Goal: Task Accomplishment & Management: Manage account settings

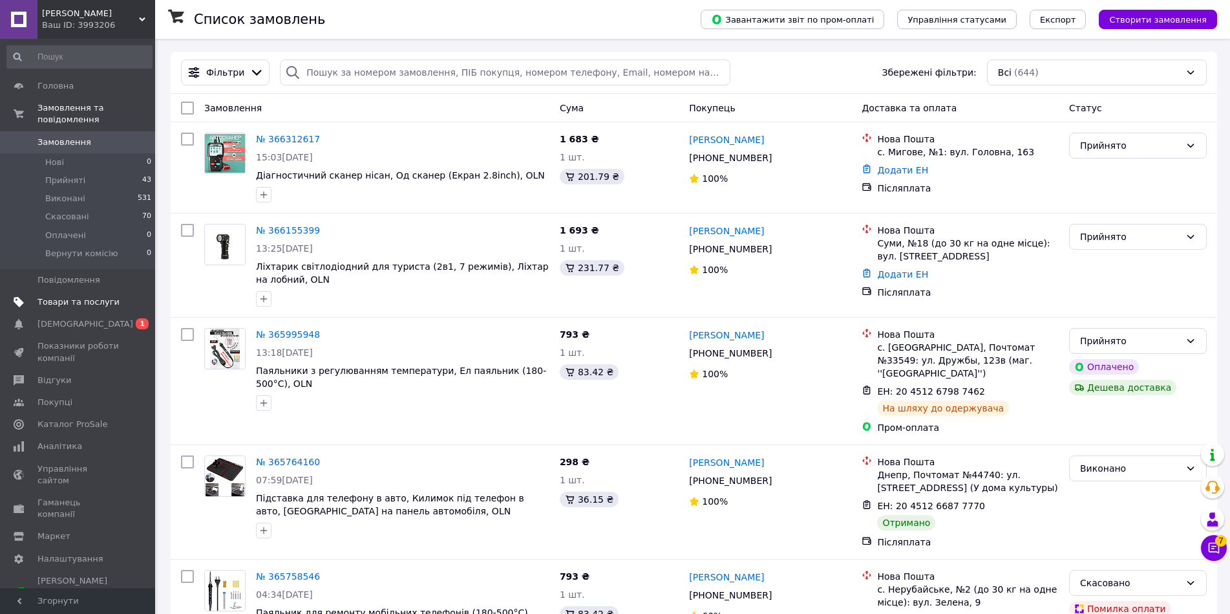
click at [61, 296] on span "Товари та послуги" at bounding box center [78, 302] width 82 height 12
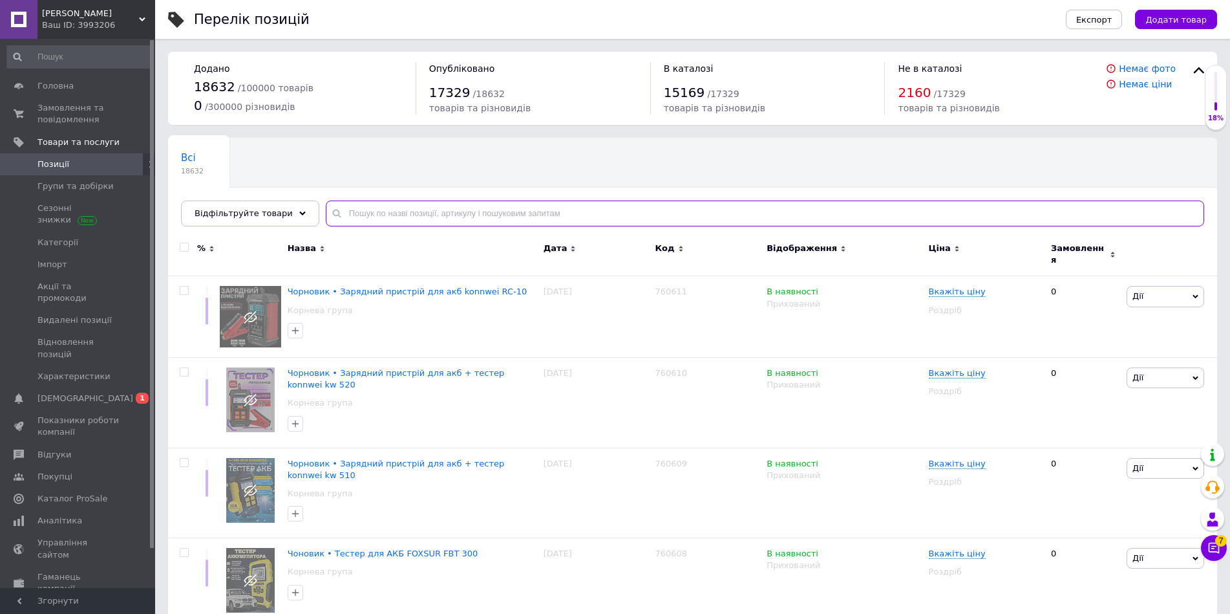
click at [368, 211] on input "text" at bounding box center [765, 213] width 879 height 26
paste input "760483"
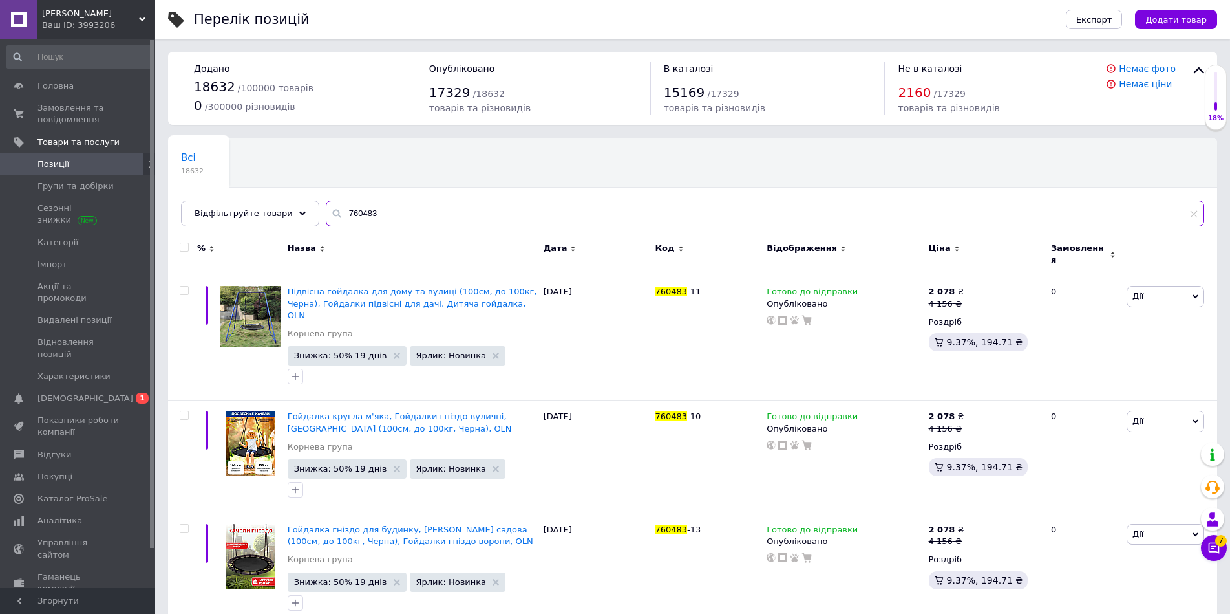
type input "760483"
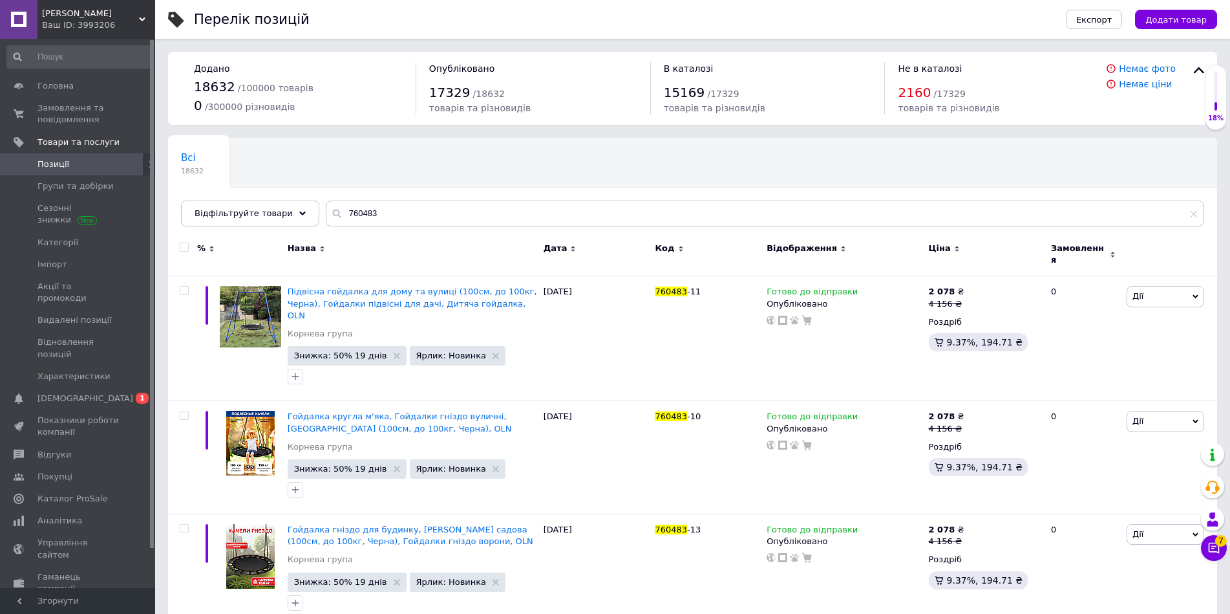
click at [186, 248] on input "checkbox" at bounding box center [184, 247] width 8 height 8
checkbox input "true"
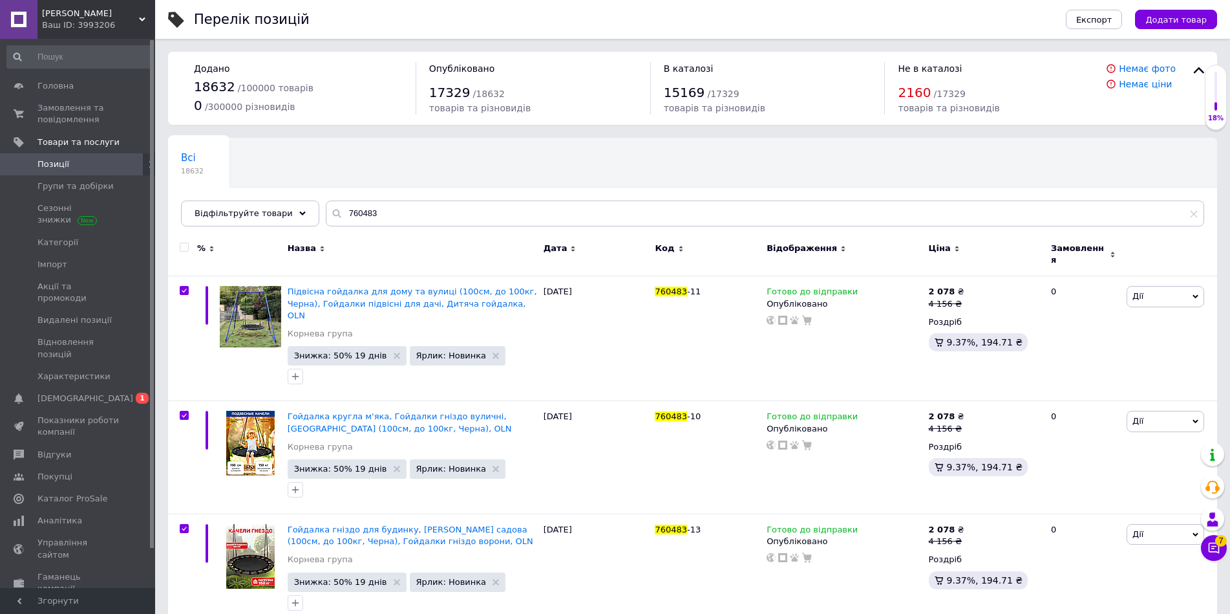
checkbox input "true"
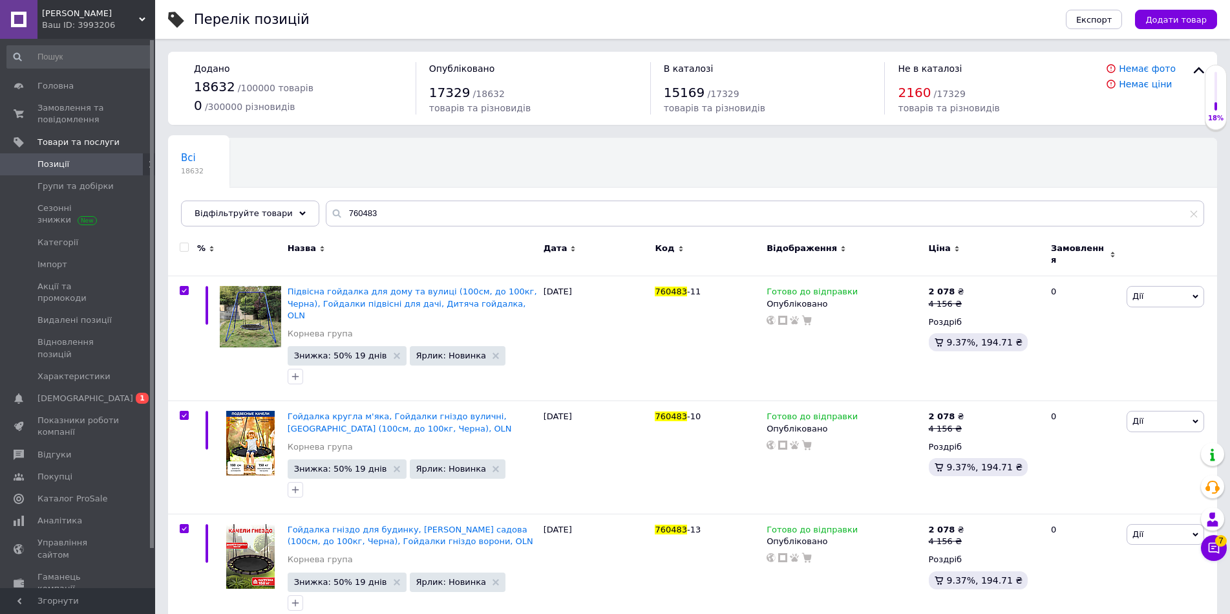
checkbox input "true"
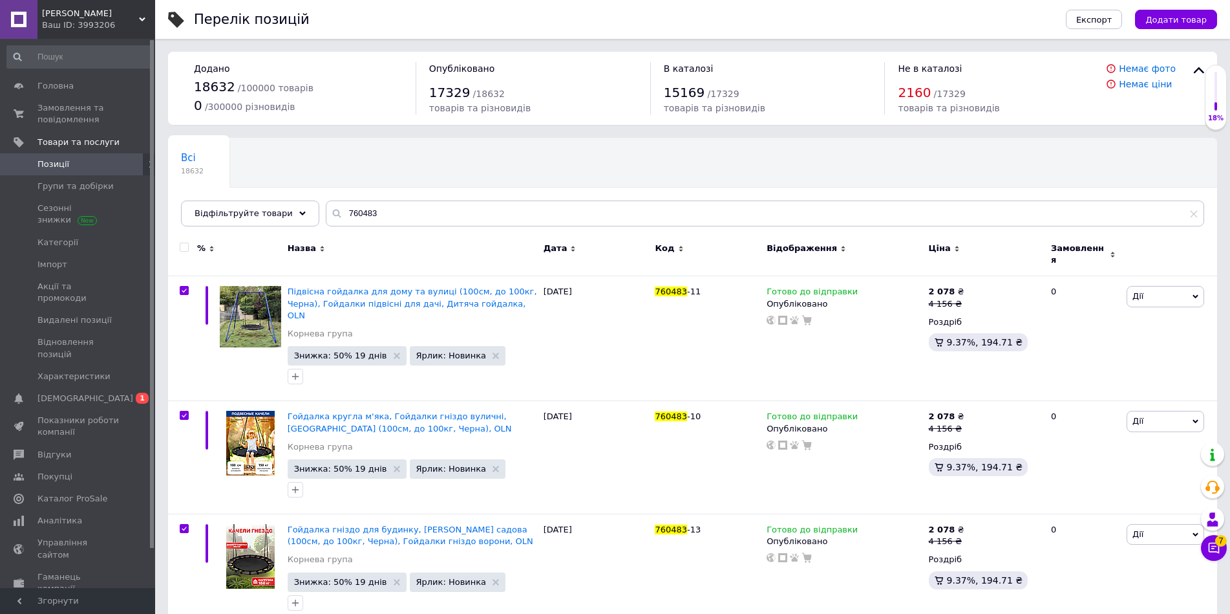
checkbox input "true"
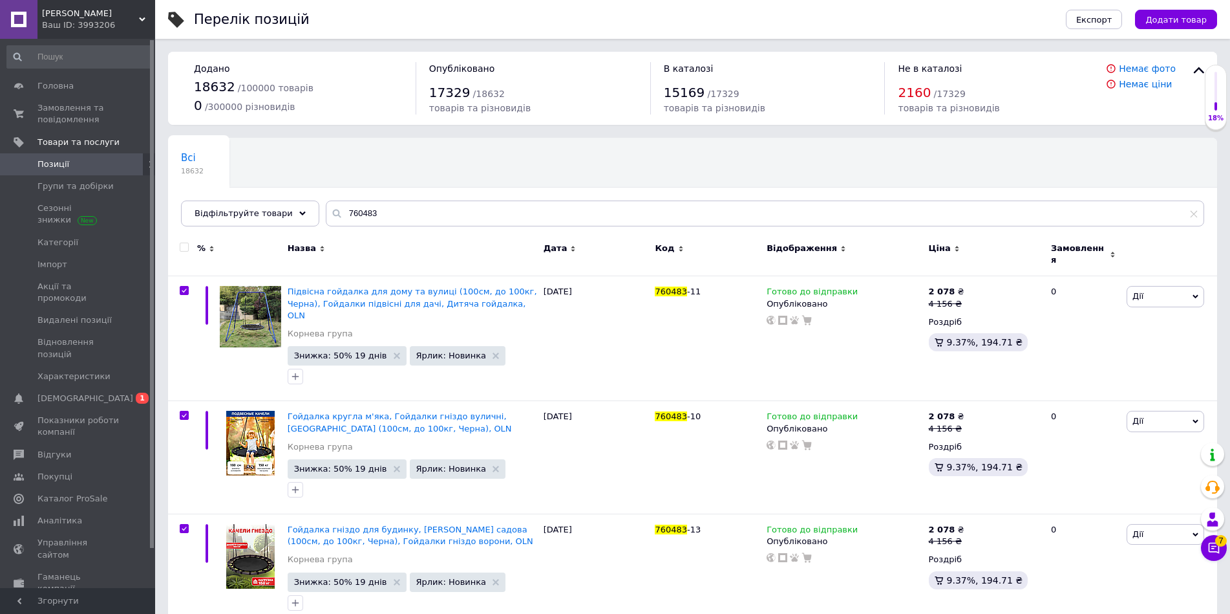
checkbox input "true"
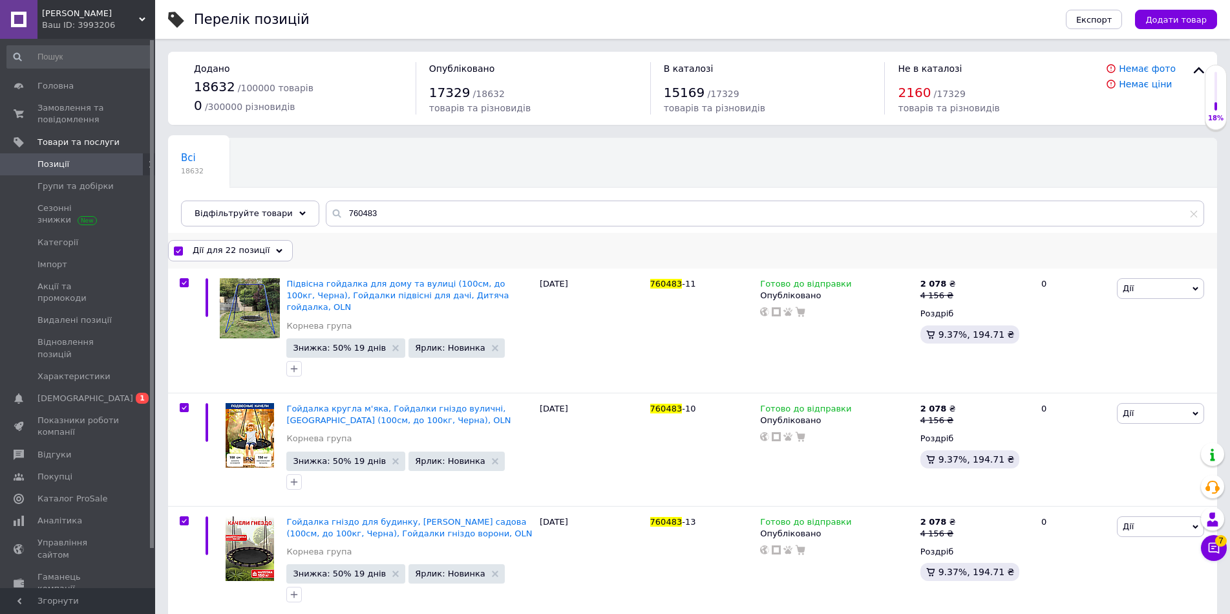
click at [252, 255] on span "Дії для 22 позиції" at bounding box center [231, 250] width 77 height 12
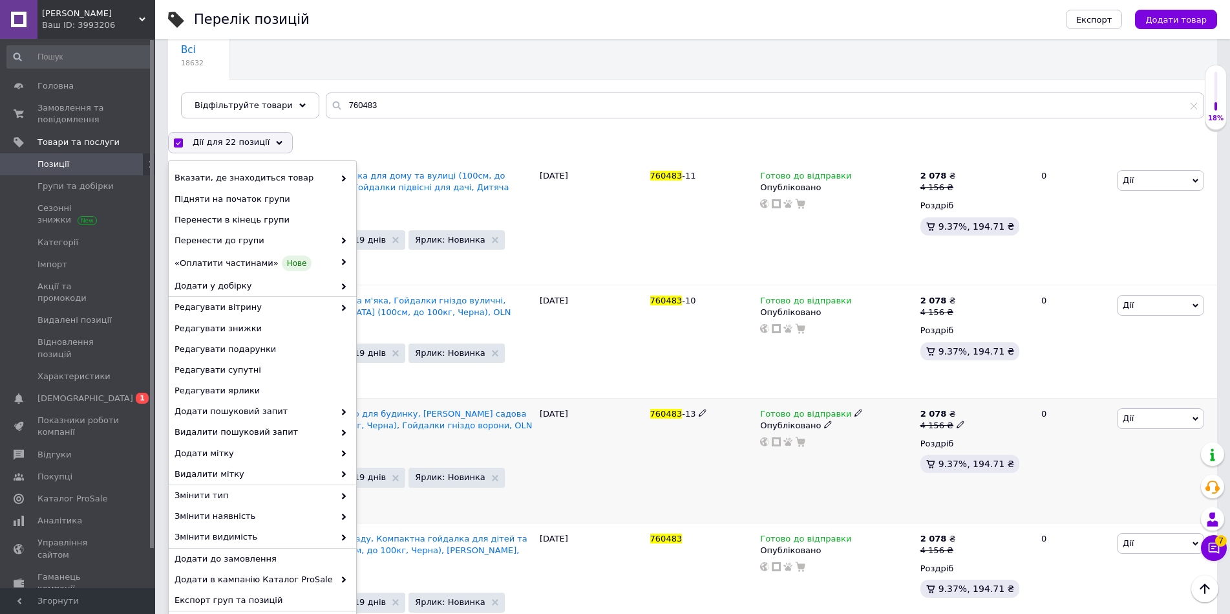
scroll to position [215, 0]
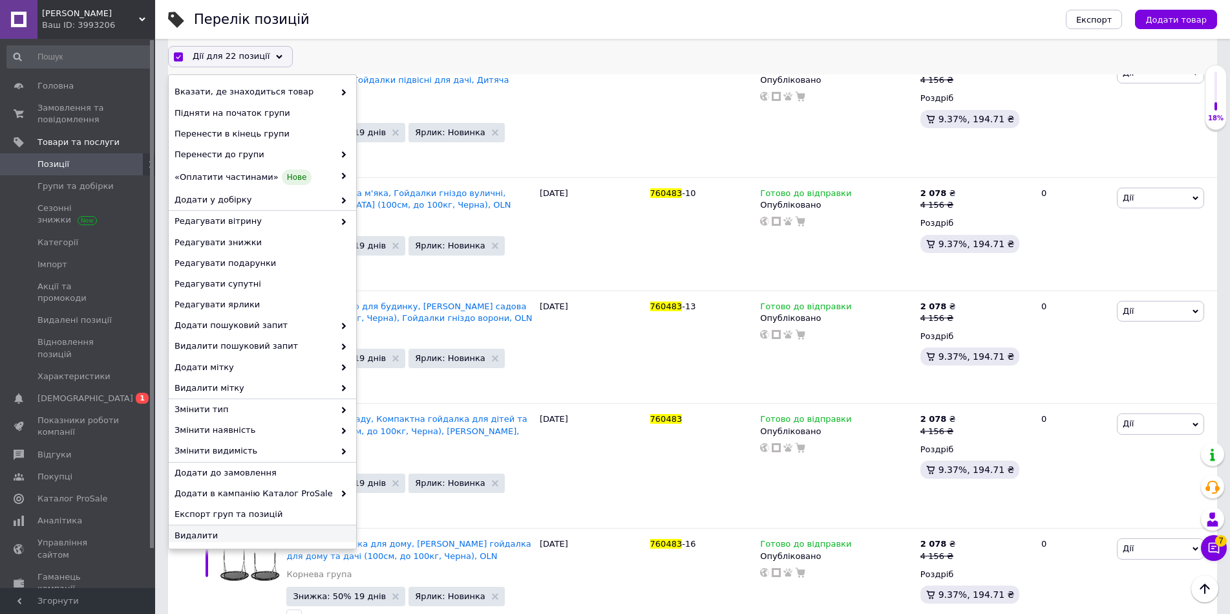
click at [219, 538] on span "Видалити" at bounding box center [261, 535] width 173 height 12
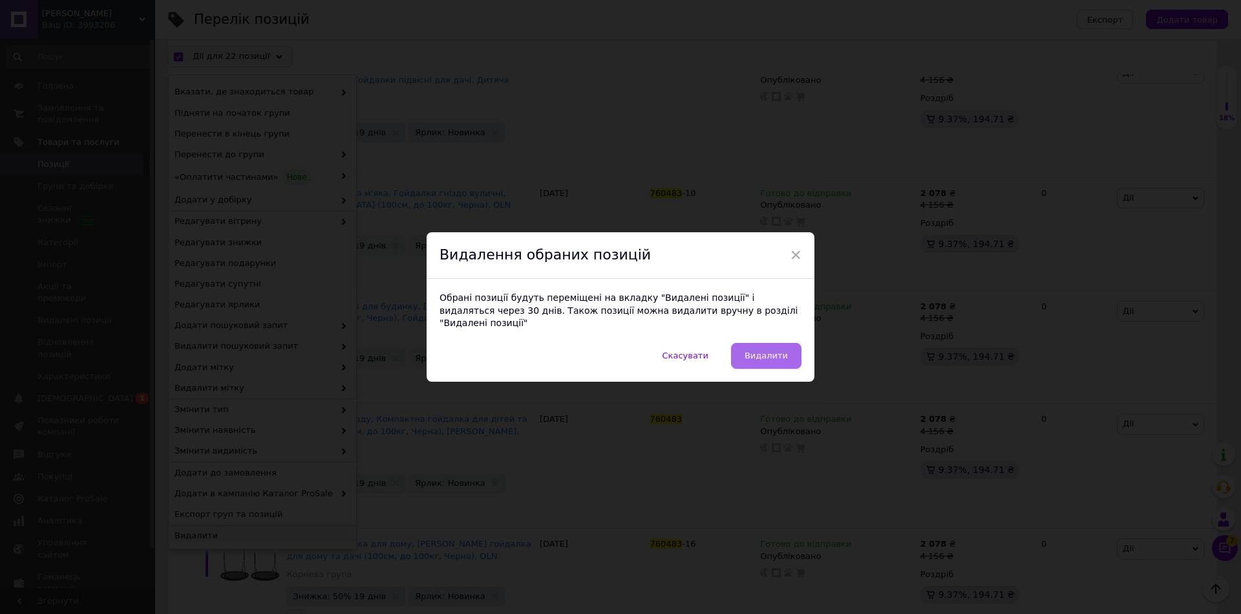
click at [772, 354] on span "Видалити" at bounding box center [766, 355] width 43 height 10
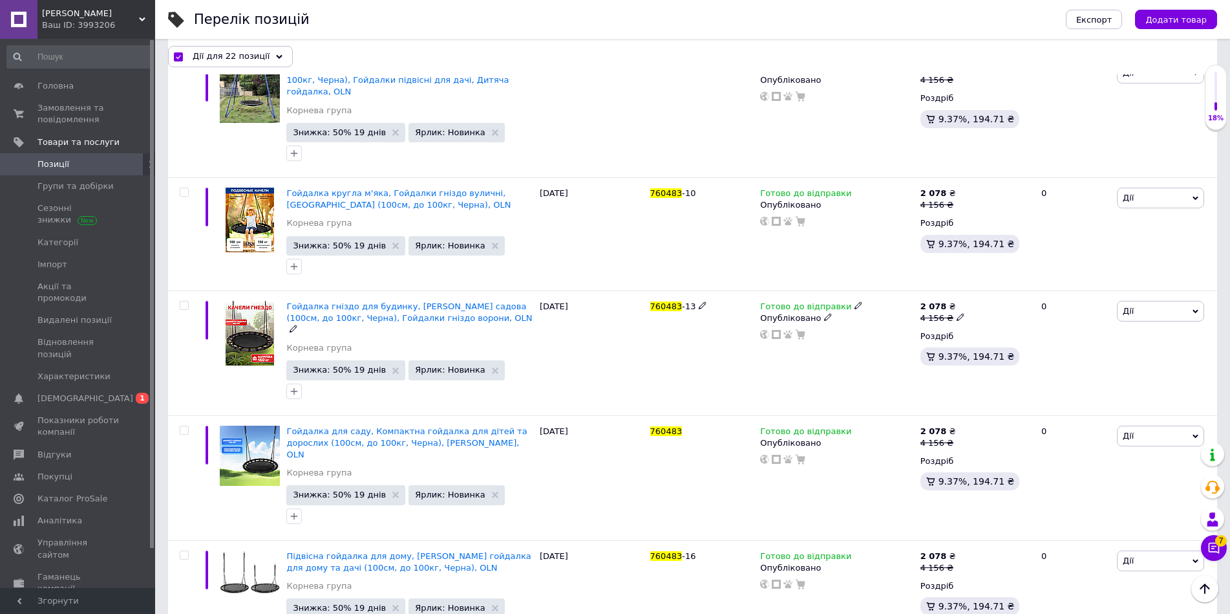
checkbox input "false"
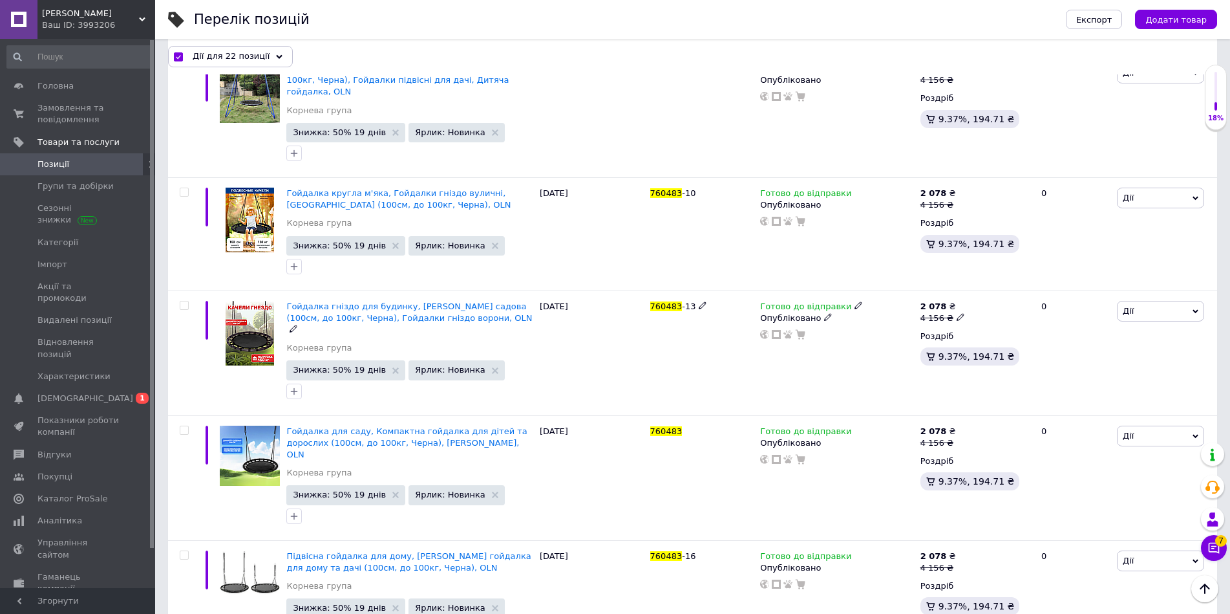
checkbox input "false"
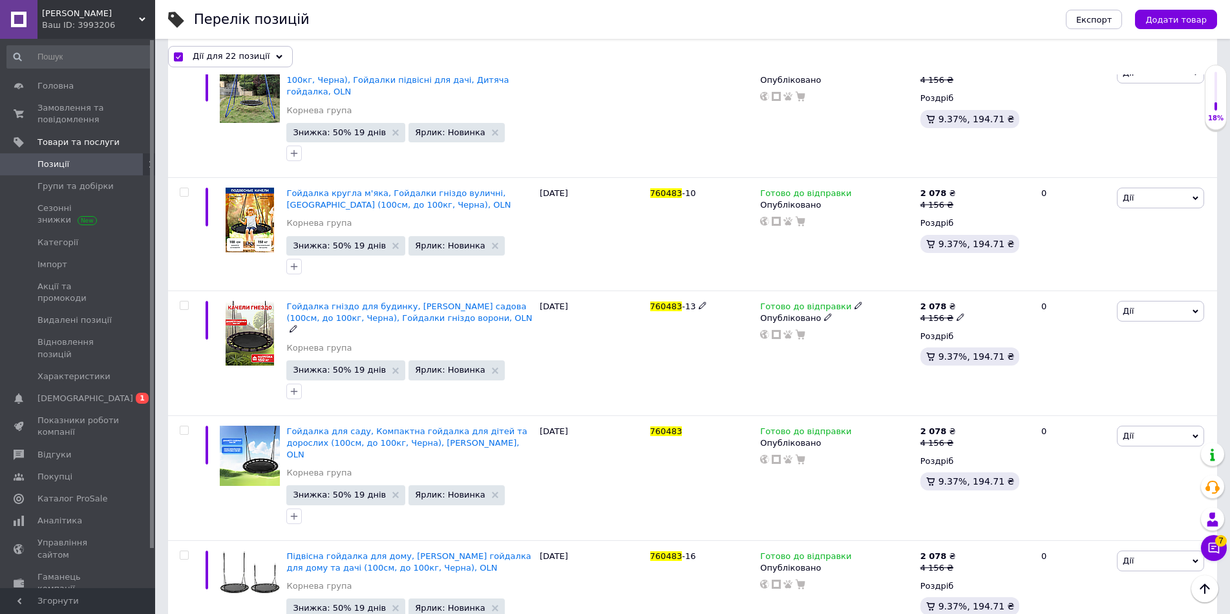
checkbox input "false"
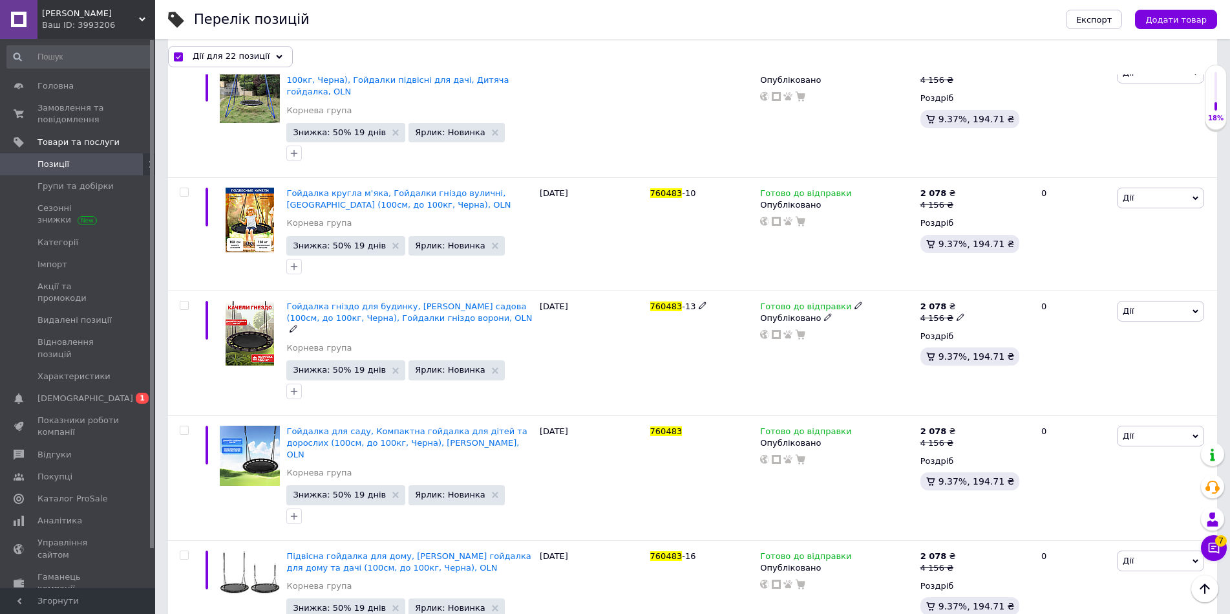
checkbox input "false"
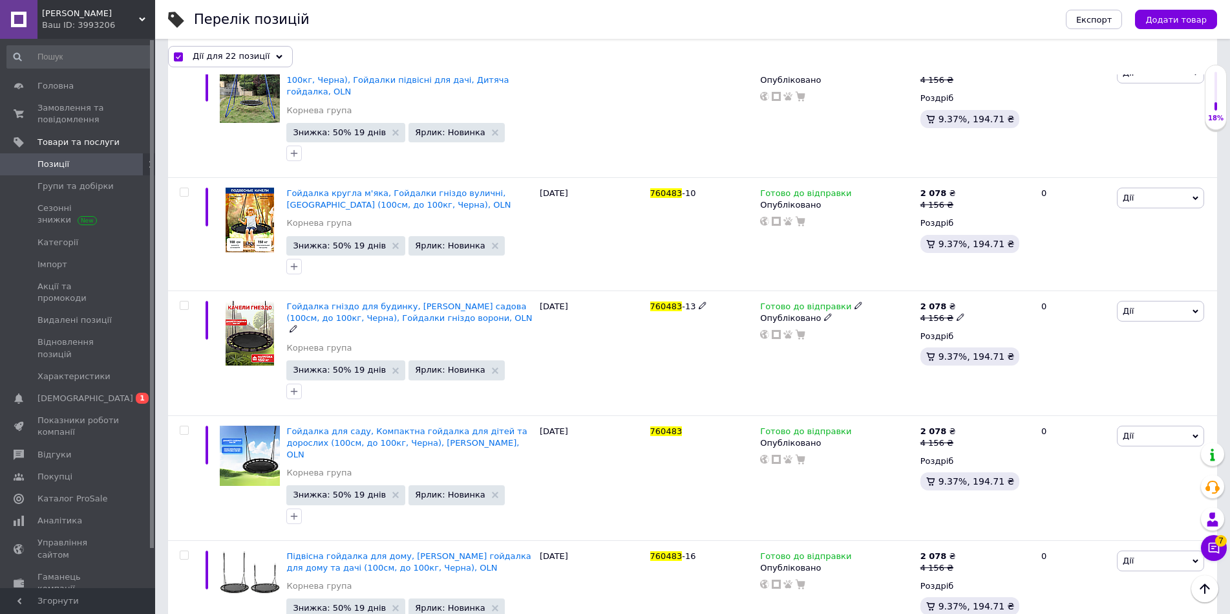
checkbox input "false"
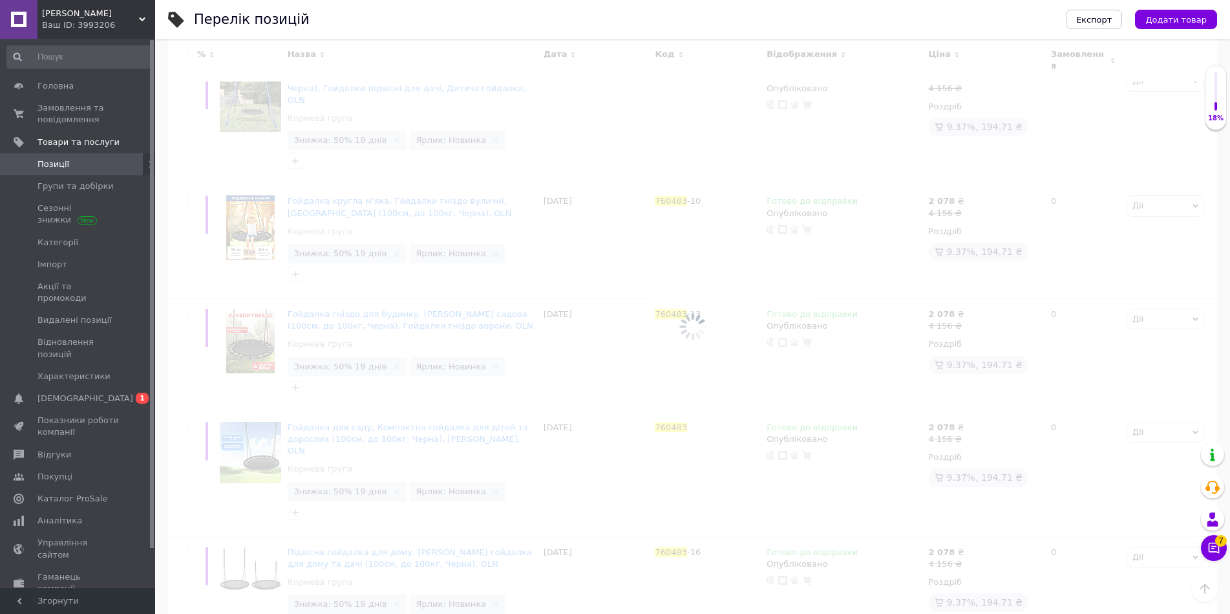
scroll to position [87, 0]
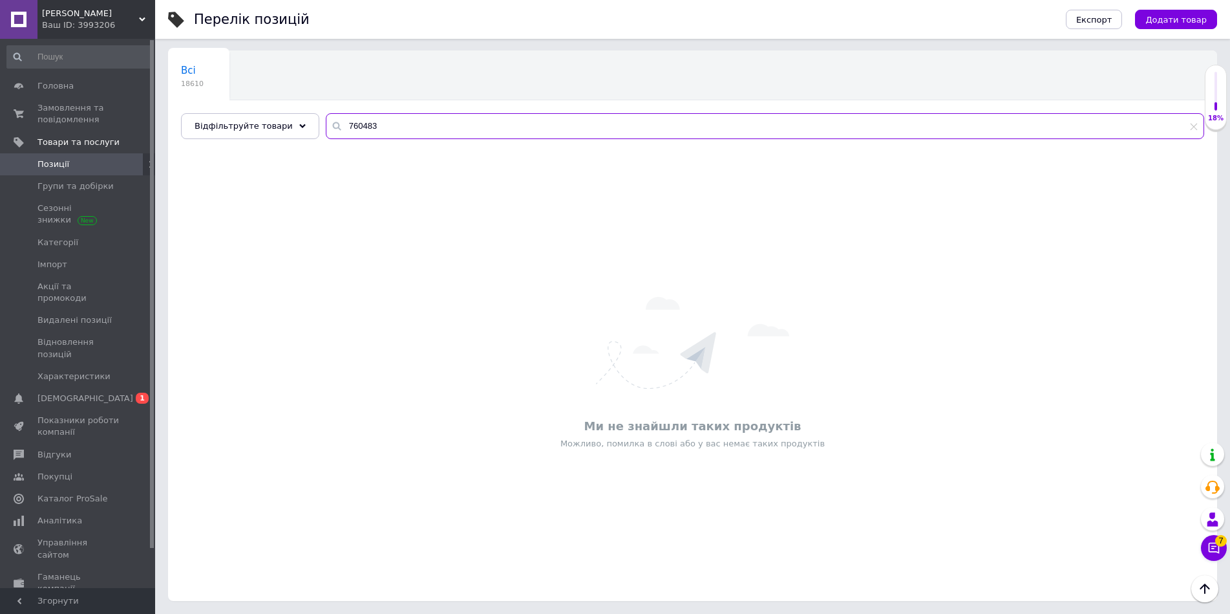
click at [356, 114] on input "760483" at bounding box center [765, 126] width 879 height 26
paste input "29"
type input "760293"
